Goal: Information Seeking & Learning: Compare options

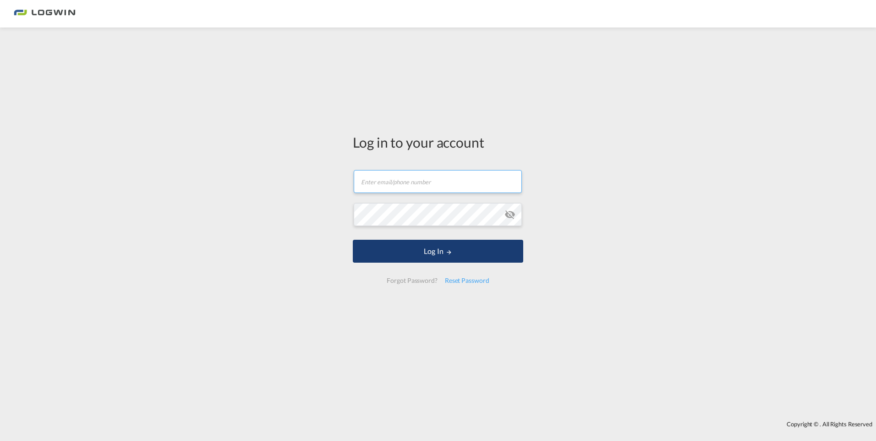
type input "[PERSON_NAME][EMAIL_ADDRESS][DOMAIN_NAME]"
click at [438, 250] on button "Log In" at bounding box center [438, 251] width 170 height 23
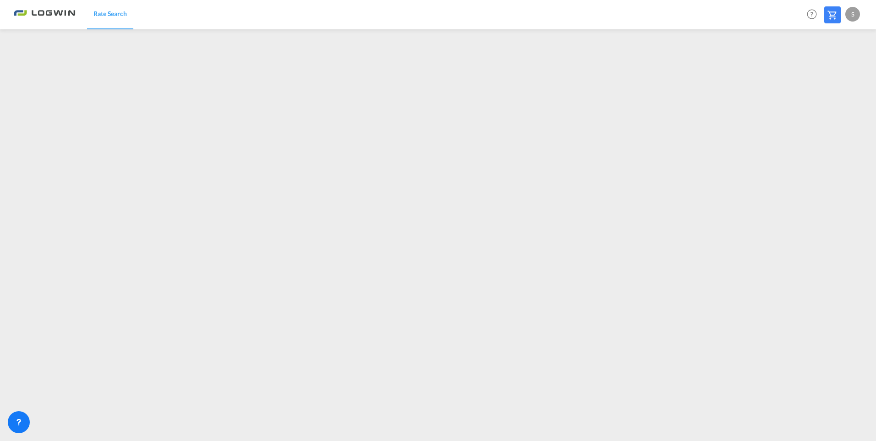
click at [851, 14] on div "S" at bounding box center [852, 14] width 15 height 15
click at [848, 165] on md-backdrop at bounding box center [438, 220] width 876 height 441
click at [853, 17] on div "S" at bounding box center [852, 14] width 15 height 15
click at [834, 69] on button "Logout" at bounding box center [842, 70] width 60 height 18
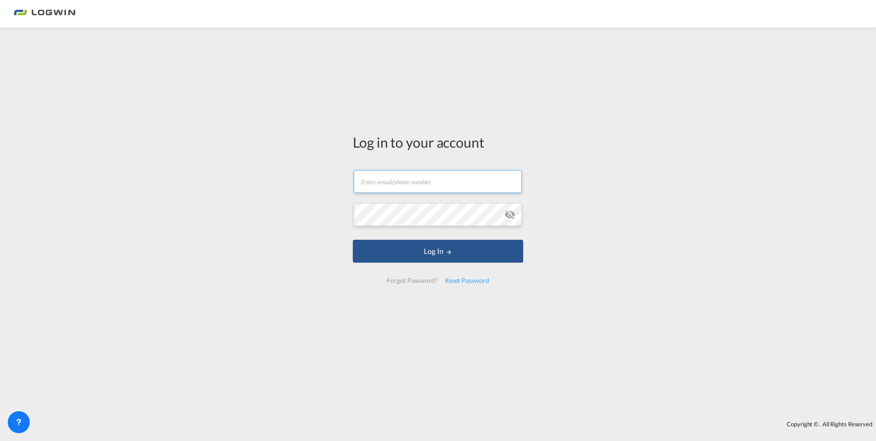
type input "[PERSON_NAME][EMAIL_ADDRESS][DOMAIN_NAME]"
